Goal: Navigation & Orientation: Find specific page/section

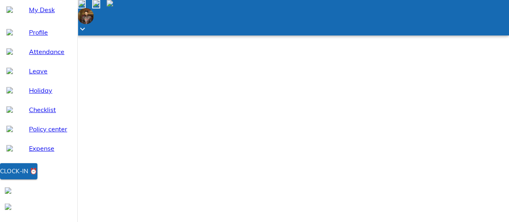
scroll to position [352, 0]
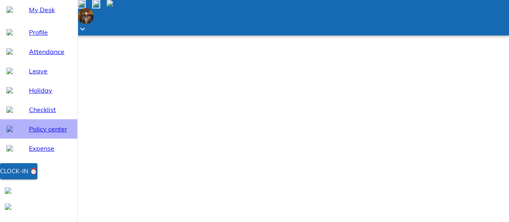
click at [31, 134] on span "Policy center" at bounding box center [50, 129] width 42 height 10
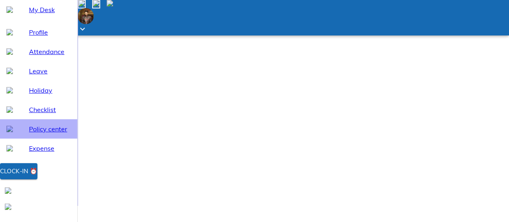
click at [37, 138] on div "Policy center" at bounding box center [38, 128] width 77 height 19
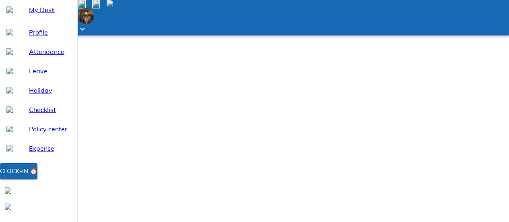
click at [113, 8] on span at bounding box center [110, 4] width 6 height 7
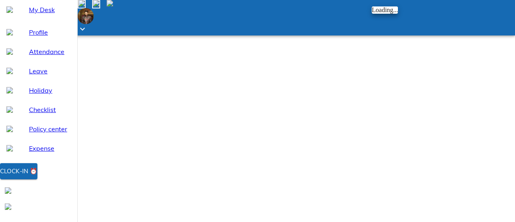
click at [264, 93] on div at bounding box center [257, 111] width 515 height 222
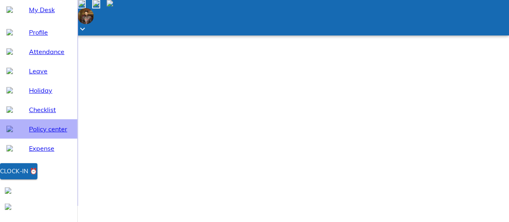
click at [50, 134] on span "Policy center" at bounding box center [50, 129] width 42 height 10
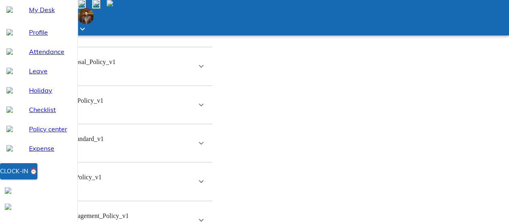
scroll to position [415, 0]
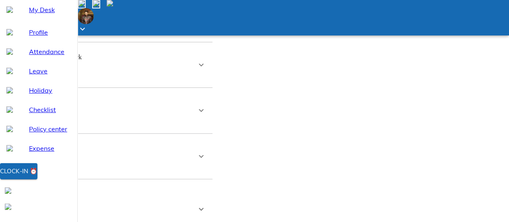
scroll to position [1571, 0]
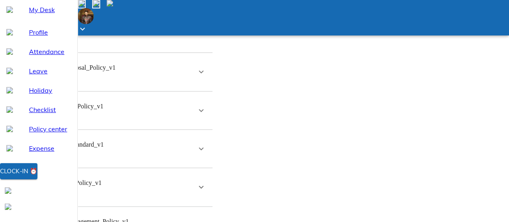
drag, startPoint x: 216, startPoint y: 51, endPoint x: 213, endPoint y: 54, distance: 4.6
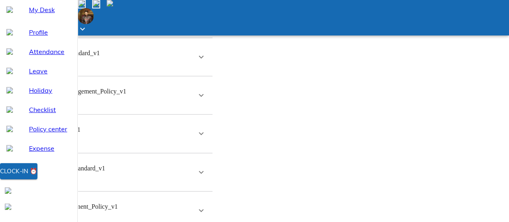
scroll to position [714, 0]
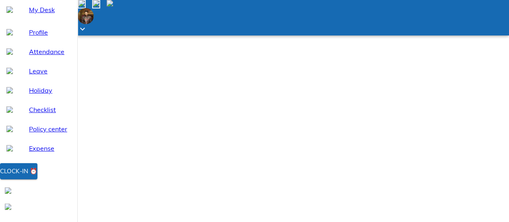
scroll to position [265, 0]
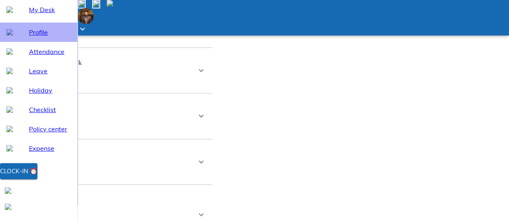
click at [29, 37] on span "Profile" at bounding box center [50, 32] width 42 height 10
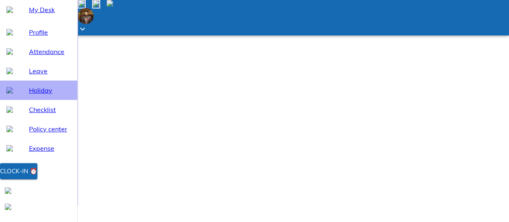
click at [32, 95] on span "Holiday" at bounding box center [50, 90] width 42 height 10
click at [31, 76] on span "Leave" at bounding box center [50, 71] width 42 height 10
select select "10"
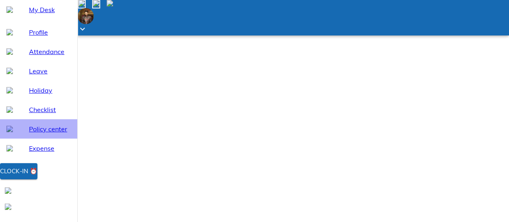
click at [36, 134] on span "Policy center" at bounding box center [50, 129] width 42 height 10
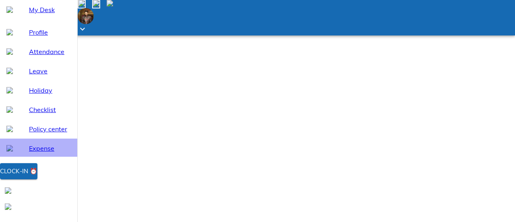
click at [29, 153] on span "Expense" at bounding box center [50, 148] width 42 height 10
select select "10"
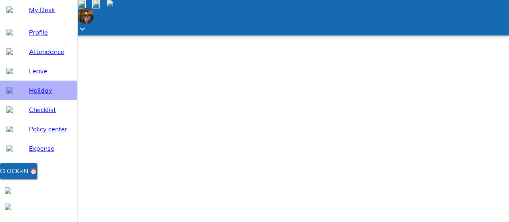
click at [38, 95] on span "Holiday" at bounding box center [50, 90] width 42 height 10
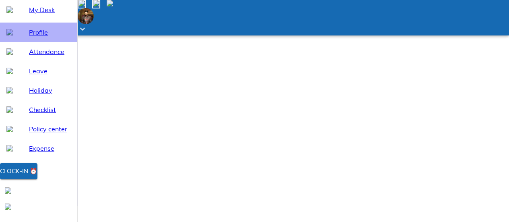
click at [29, 37] on span "Profile" at bounding box center [50, 32] width 42 height 10
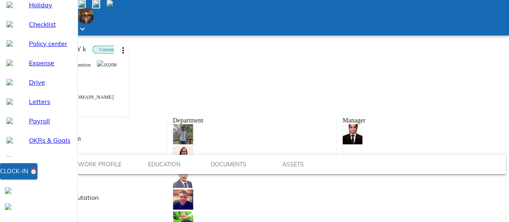
scroll to position [218, 0]
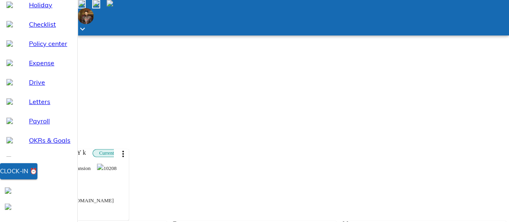
scroll to position [116, 0]
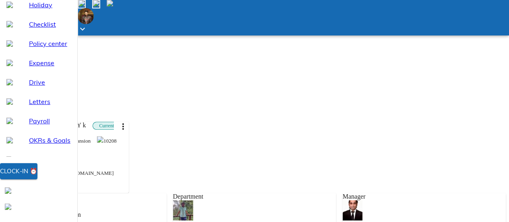
scroll to position [138, 0]
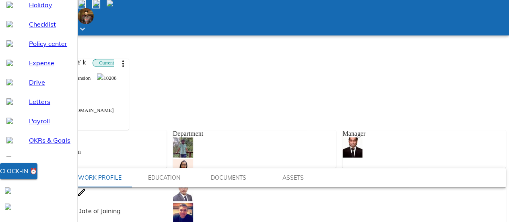
scroll to position [203, 0]
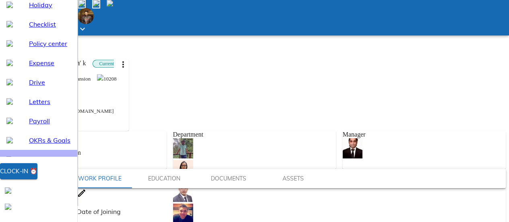
click at [47, 162] on span "360° Reviews" at bounding box center [50, 160] width 42 height 10
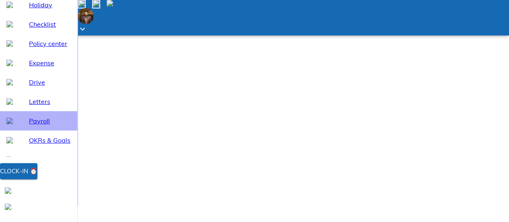
click at [43, 130] on div "Payroll" at bounding box center [38, 120] width 77 height 19
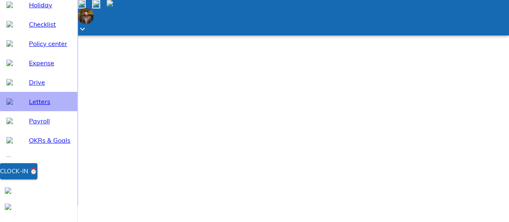
click at [32, 106] on span "Letters" at bounding box center [50, 102] width 42 height 10
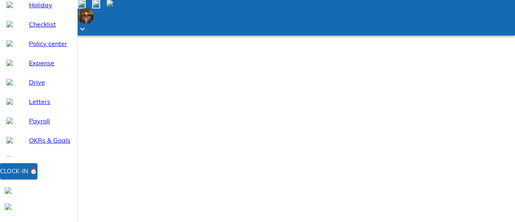
click at [36, 89] on div "Drive" at bounding box center [38, 81] width 77 height 19
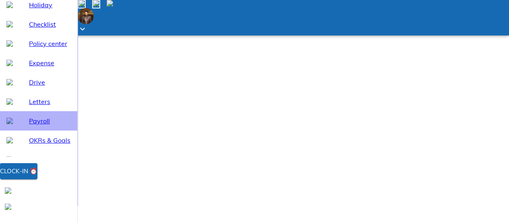
click at [29, 126] on span "Payroll" at bounding box center [50, 121] width 42 height 10
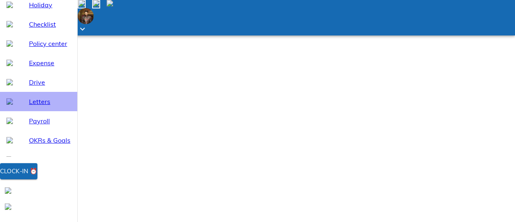
click at [35, 106] on span "Letters" at bounding box center [50, 102] width 42 height 10
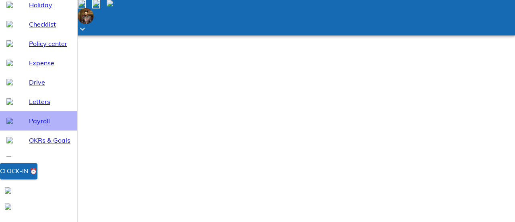
click at [33, 125] on div "Payroll" at bounding box center [38, 120] width 77 height 19
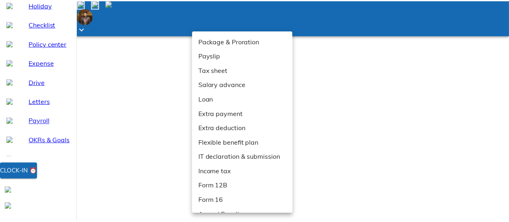
scroll to position [26, 0]
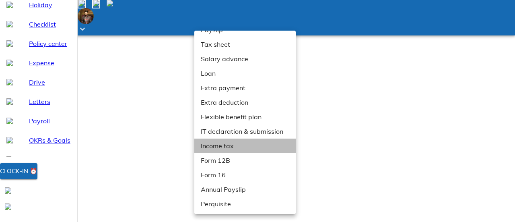
click at [237, 145] on li "Income tax" at bounding box center [247, 145] width 107 height 14
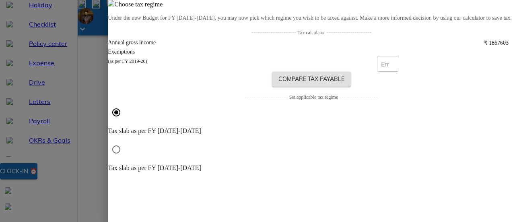
click at [222, 147] on div at bounding box center [257, 111] width 515 height 222
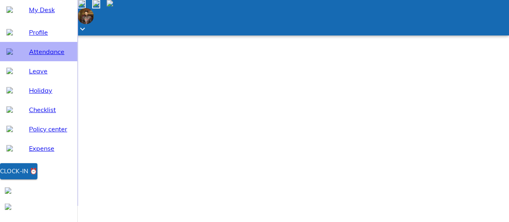
click at [31, 56] on span "Attendance" at bounding box center [50, 52] width 42 height 10
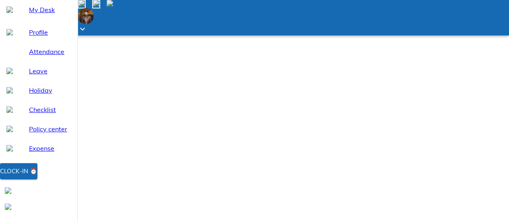
select select "10"
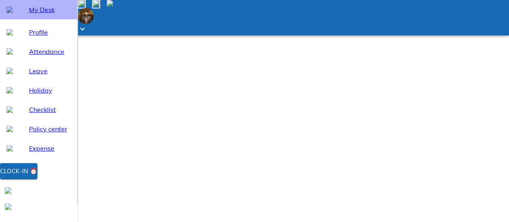
click at [32, 14] on span "My Desk" at bounding box center [50, 10] width 42 height 10
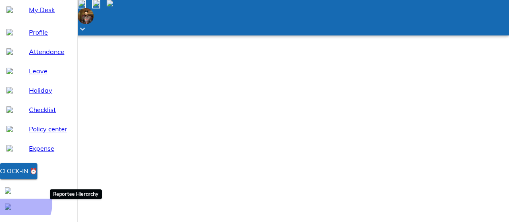
click at [68, 210] on div at bounding box center [38, 206] width 77 height 16
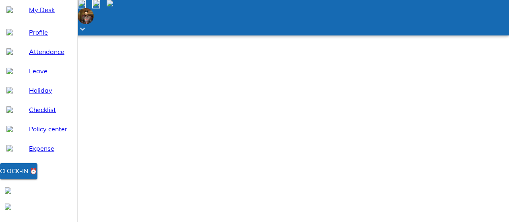
click at [39, 14] on span "My Desk" at bounding box center [50, 10] width 42 height 10
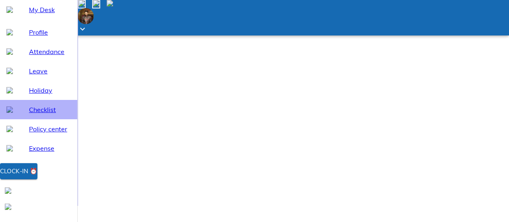
click at [31, 114] on span "Checklist" at bounding box center [50, 110] width 42 height 10
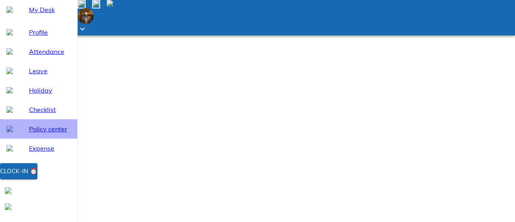
click at [35, 134] on span "Policy center" at bounding box center [50, 129] width 42 height 10
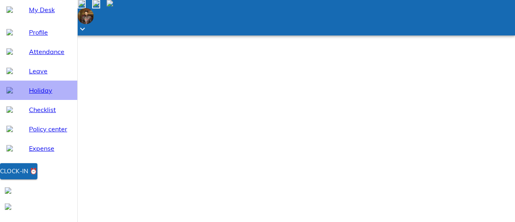
click at [33, 95] on span "Holiday" at bounding box center [50, 90] width 42 height 10
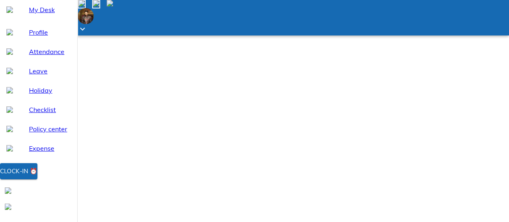
click at [29, 37] on span "Profile" at bounding box center [50, 32] width 42 height 10
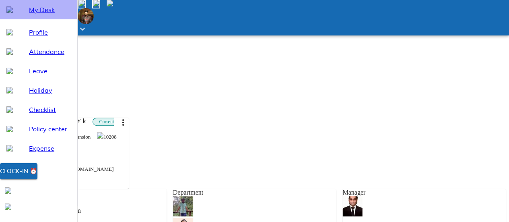
click at [21, 19] on div "My Desk" at bounding box center [38, 9] width 77 height 19
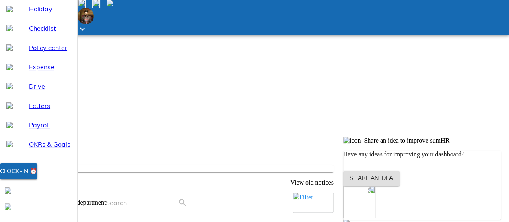
scroll to position [85, 0]
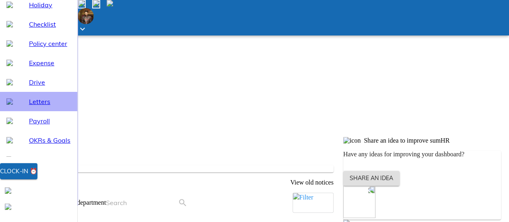
click at [57, 106] on span "Letters" at bounding box center [50, 102] width 42 height 10
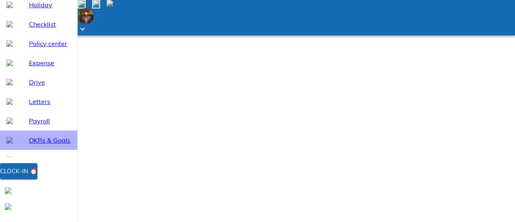
click at [38, 145] on span "OKRs & Goals" at bounding box center [50, 140] width 42 height 10
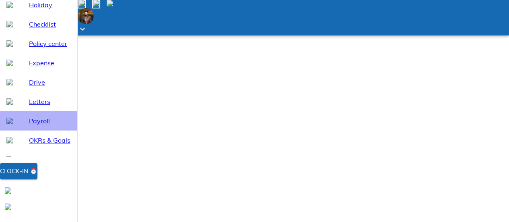
click at [31, 126] on span "Payroll" at bounding box center [50, 121] width 42 height 10
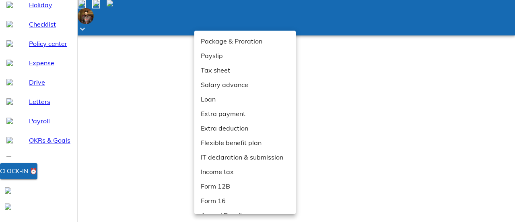
click at [326, 54] on div at bounding box center [257, 111] width 515 height 222
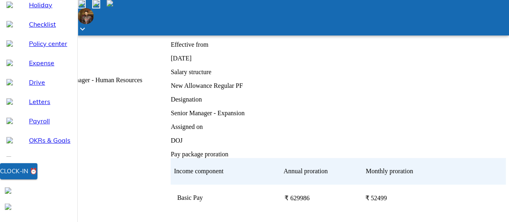
scroll to position [299, 0]
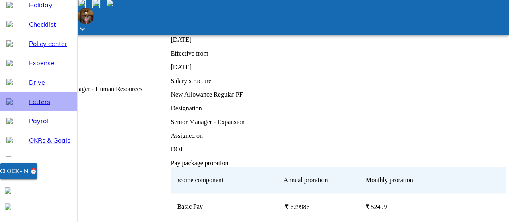
click at [46, 106] on span "Letters" at bounding box center [50, 102] width 42 height 10
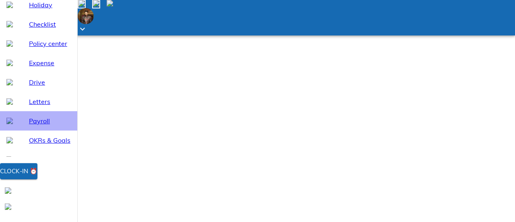
click at [43, 126] on span "Payroll" at bounding box center [50, 121] width 42 height 10
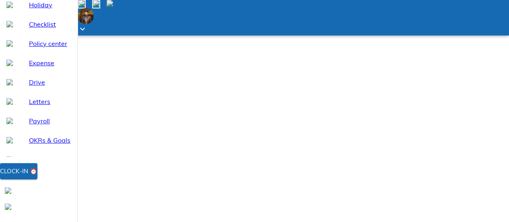
click at [43, 143] on div "OKRs & Goals" at bounding box center [38, 139] width 77 height 19
click at [52, 162] on div "360° Reviews" at bounding box center [38, 159] width 77 height 19
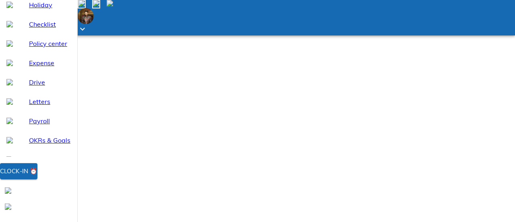
click at [35, 144] on div "OKRs & Goals" at bounding box center [38, 139] width 77 height 19
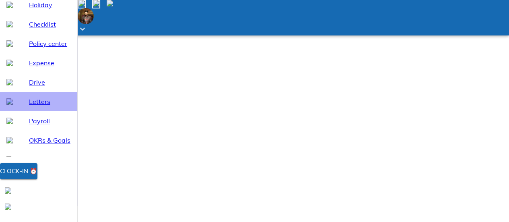
click at [42, 106] on span "Letters" at bounding box center [50, 102] width 42 height 10
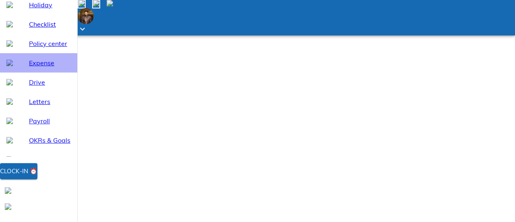
click at [40, 68] on span "Expense" at bounding box center [50, 63] width 42 height 10
select select "10"
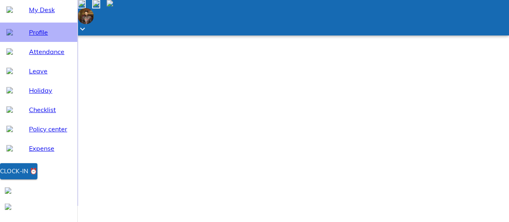
click at [37, 37] on span "Profile" at bounding box center [50, 32] width 42 height 10
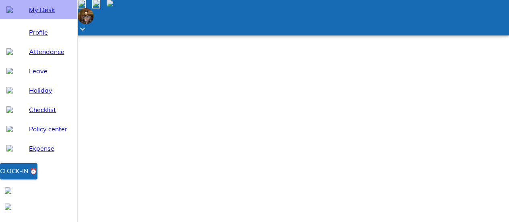
click at [33, 14] on span "My Desk" at bounding box center [50, 10] width 42 height 10
